Goal: Task Accomplishment & Management: Use online tool/utility

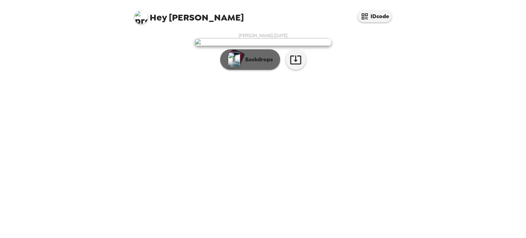
click at [251, 64] on p "Backdrops" at bounding box center [257, 59] width 31 height 8
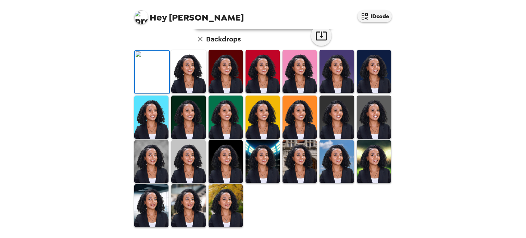
scroll to position [175, 0]
click at [151, 205] on img at bounding box center [151, 205] width 34 height 43
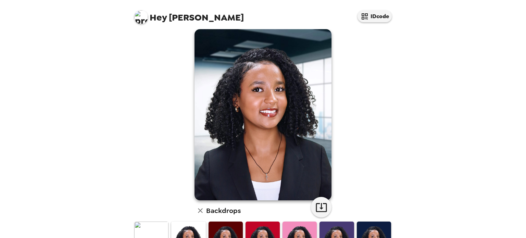
scroll to position [177, 0]
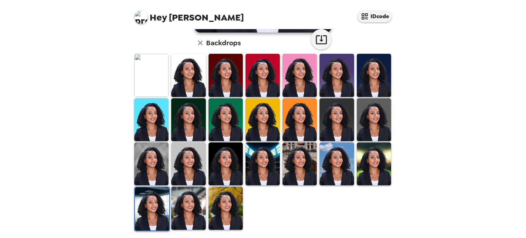
click at [192, 212] on img at bounding box center [188, 208] width 34 height 43
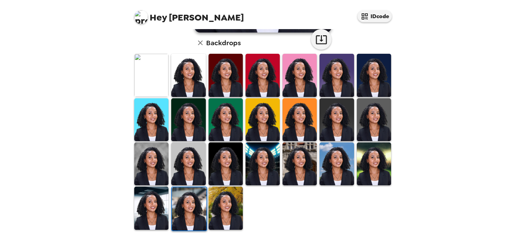
click at [143, 163] on img at bounding box center [151, 163] width 34 height 43
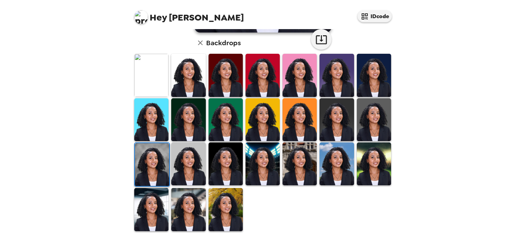
click at [260, 170] on img at bounding box center [262, 163] width 34 height 43
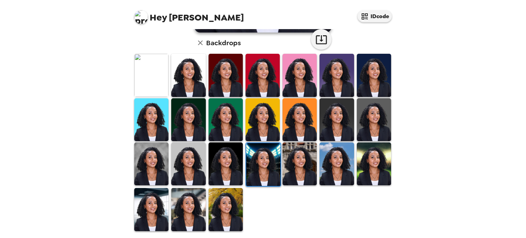
click at [181, 194] on img at bounding box center [188, 209] width 34 height 43
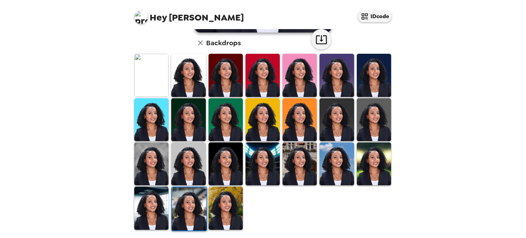
scroll to position [0, 0]
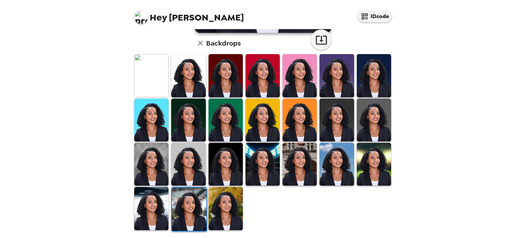
click at [147, 206] on img at bounding box center [151, 208] width 34 height 43
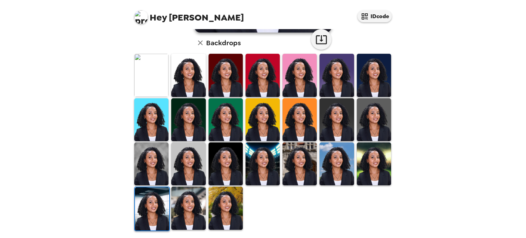
click at [181, 217] on img at bounding box center [188, 208] width 34 height 43
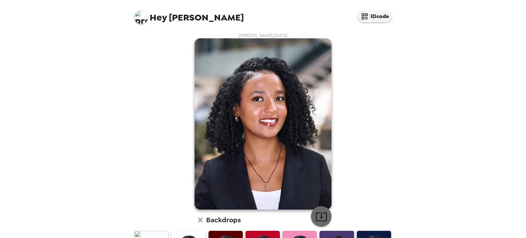
click at [320, 215] on icon "button" at bounding box center [321, 217] width 12 height 12
